Goal: Task Accomplishment & Management: Complete application form

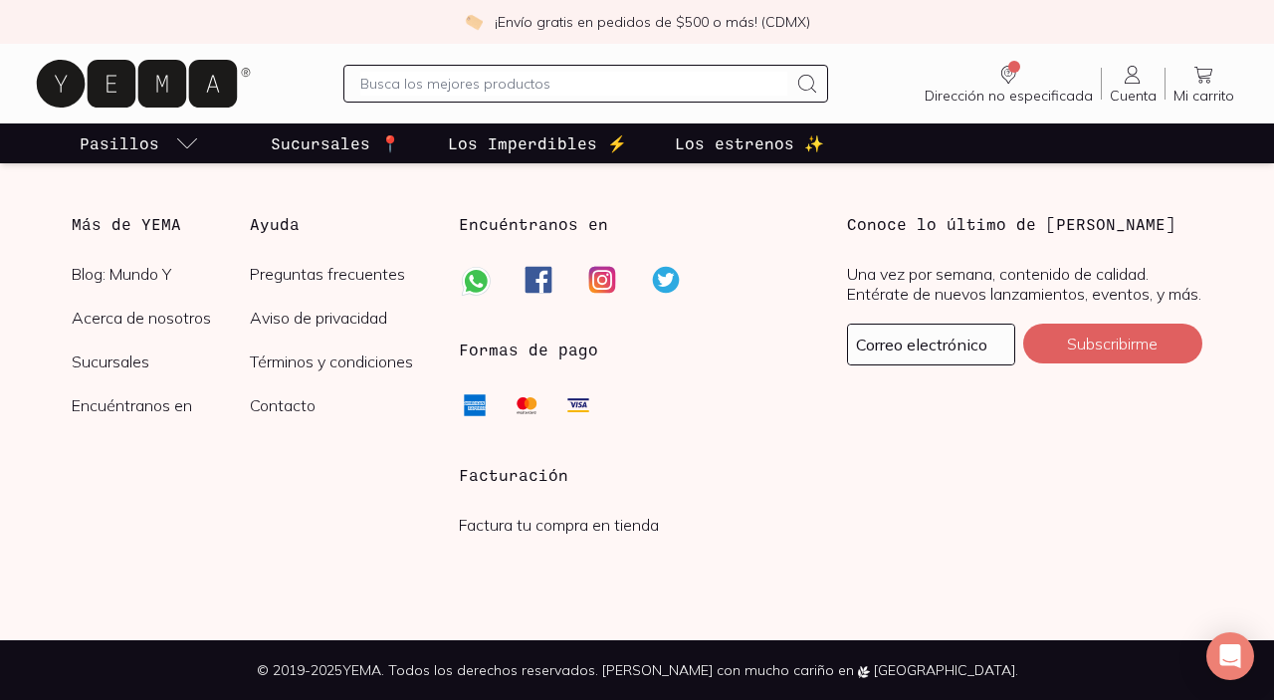
scroll to position [4966, 0]
click at [530, 480] on h3 "Facturación" at bounding box center [636, 475] width 355 height 24
click at [513, 527] on link "Factura tu compra en tienda" at bounding box center [559, 525] width 200 height 20
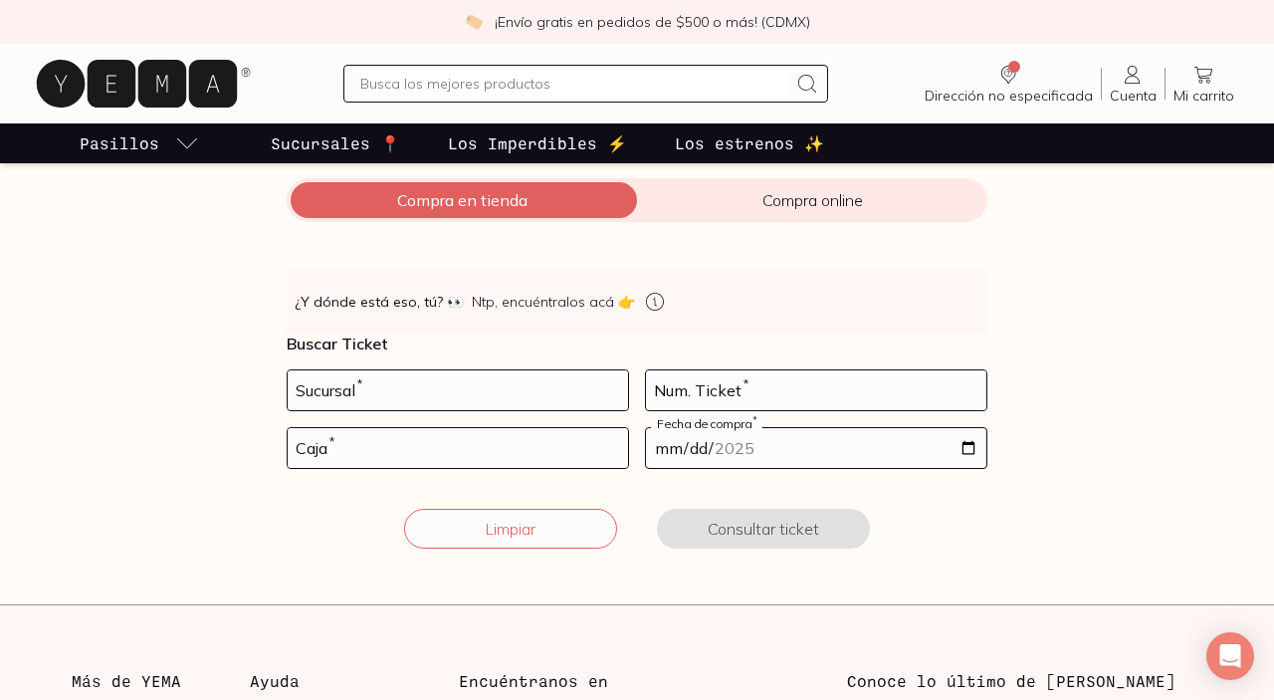
scroll to position [245, 0]
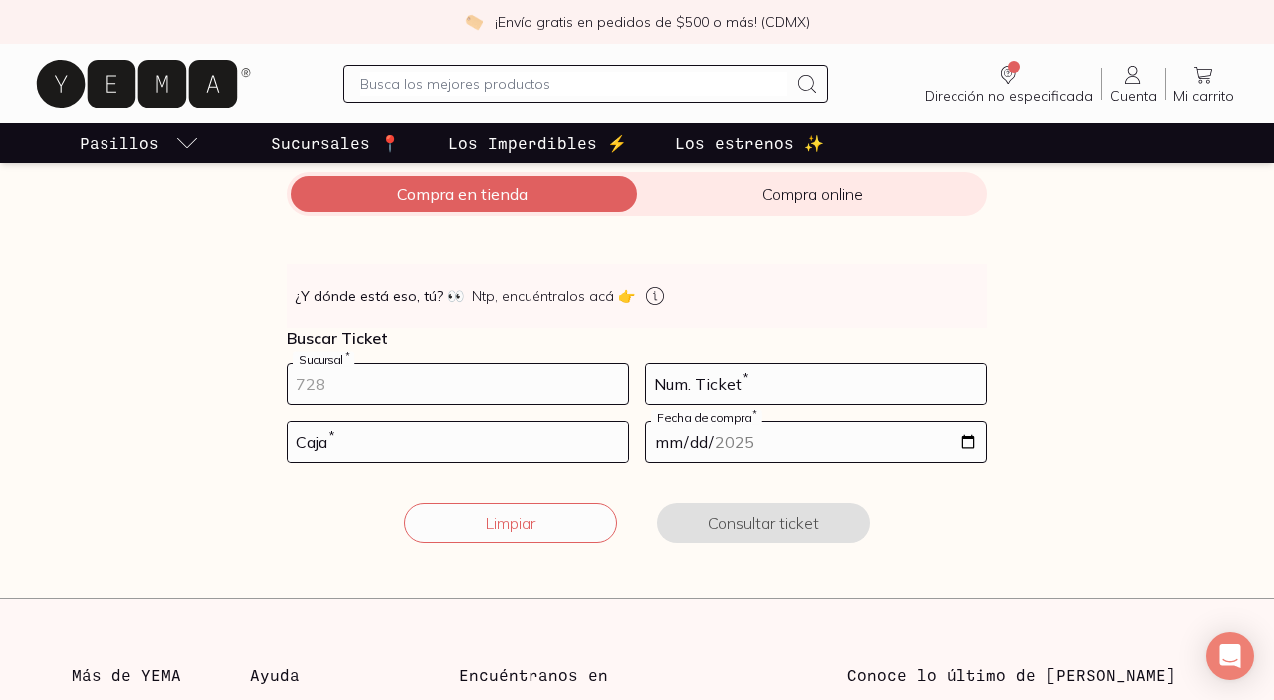
click at [356, 369] on input "number" at bounding box center [458, 384] width 340 height 40
click at [307, 377] on input "number" at bounding box center [458, 384] width 340 height 40
type input "10002"
click at [706, 374] on input "number" at bounding box center [816, 384] width 340 height 40
type input "81"
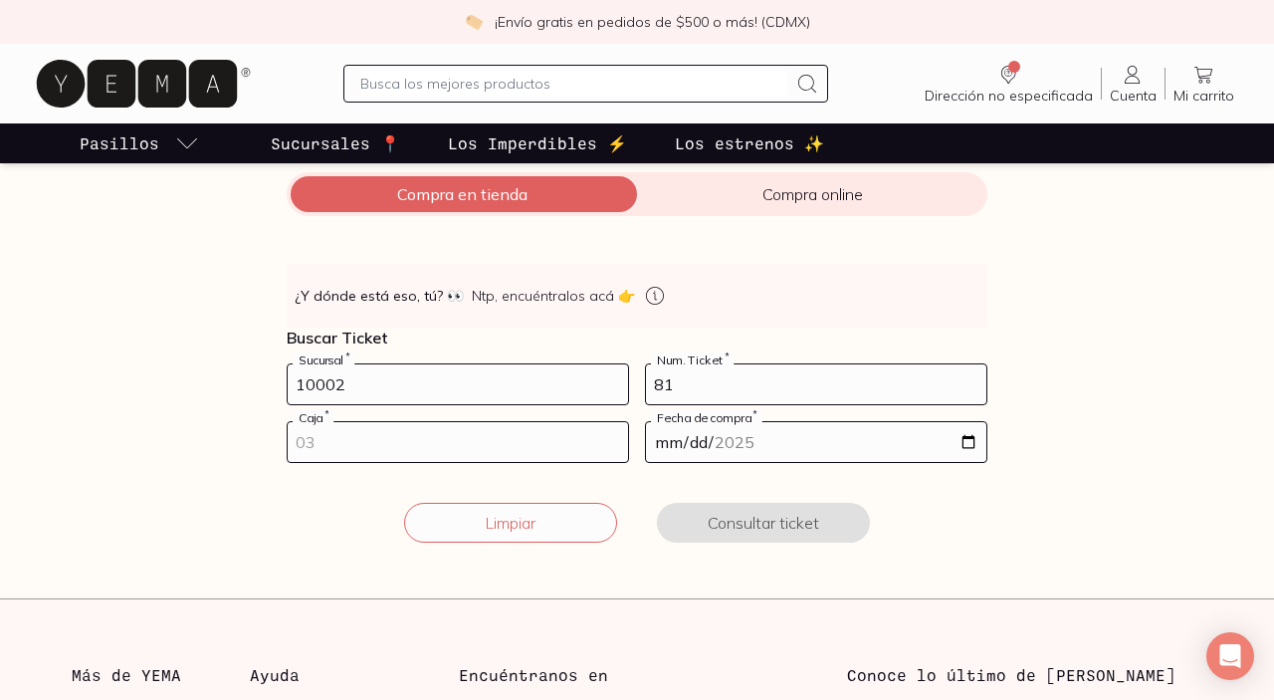
click at [377, 457] on input "number" at bounding box center [458, 442] width 340 height 40
type input "02"
click at [968, 448] on input "date" at bounding box center [816, 442] width 340 height 40
type input "[DATE]"
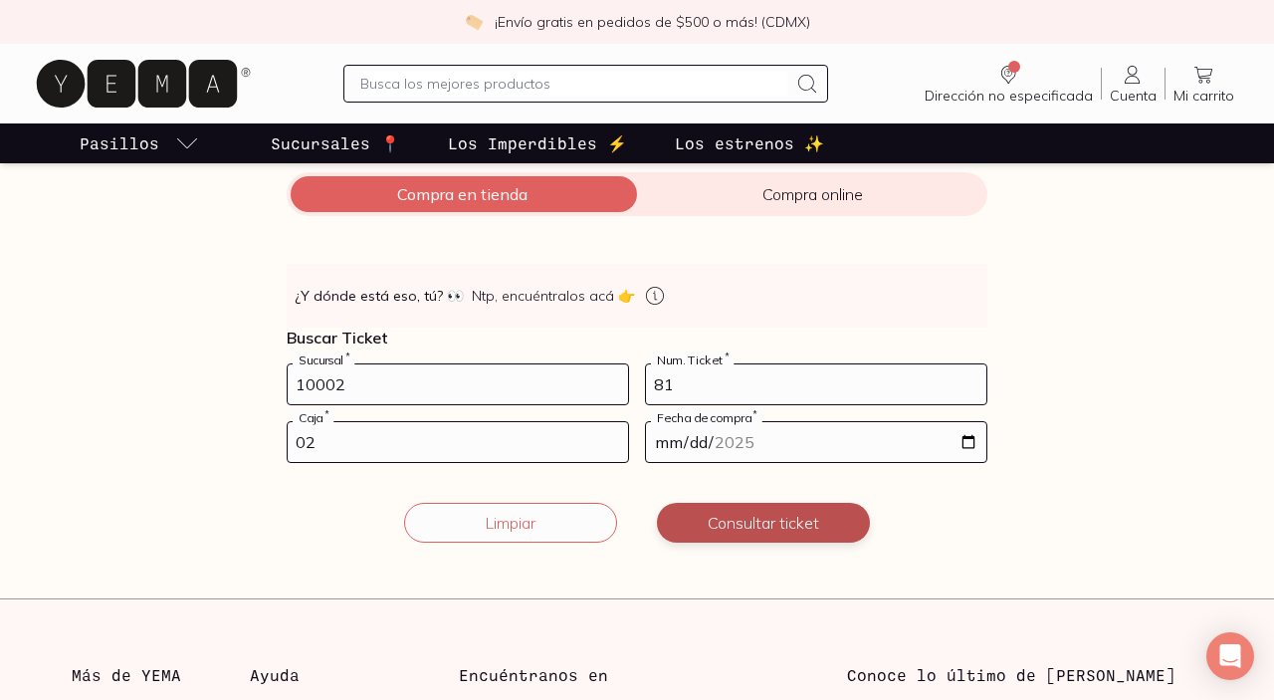
click at [797, 519] on button "Consultar ticket" at bounding box center [763, 523] width 213 height 40
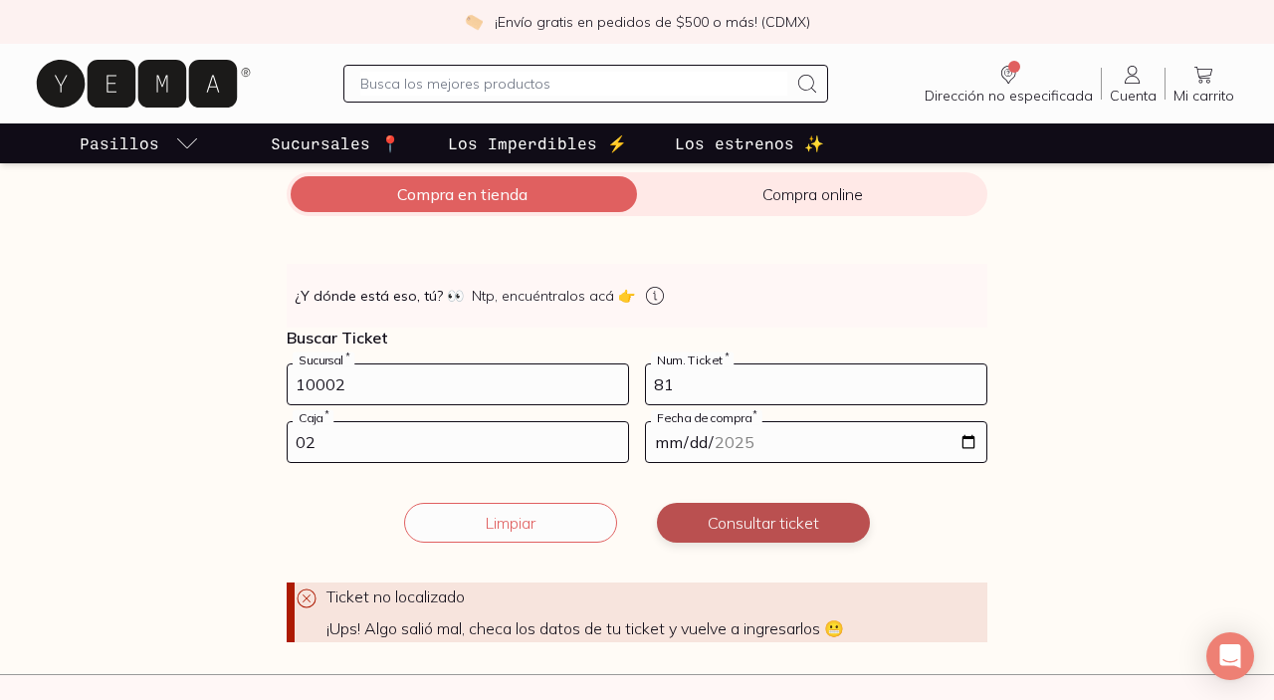
click at [736, 519] on button "Consultar ticket" at bounding box center [763, 523] width 213 height 40
click at [764, 526] on button "Consultar ticket" at bounding box center [763, 523] width 213 height 40
